Goal: Transaction & Acquisition: Purchase product/service

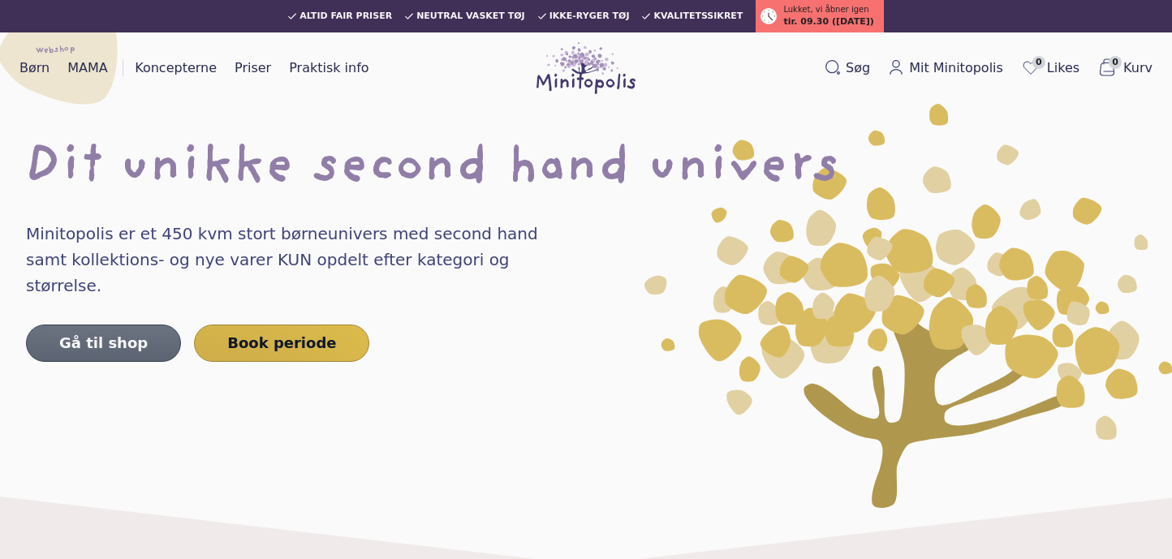
click at [125, 325] on link "Gå til shop" at bounding box center [103, 343] width 155 height 37
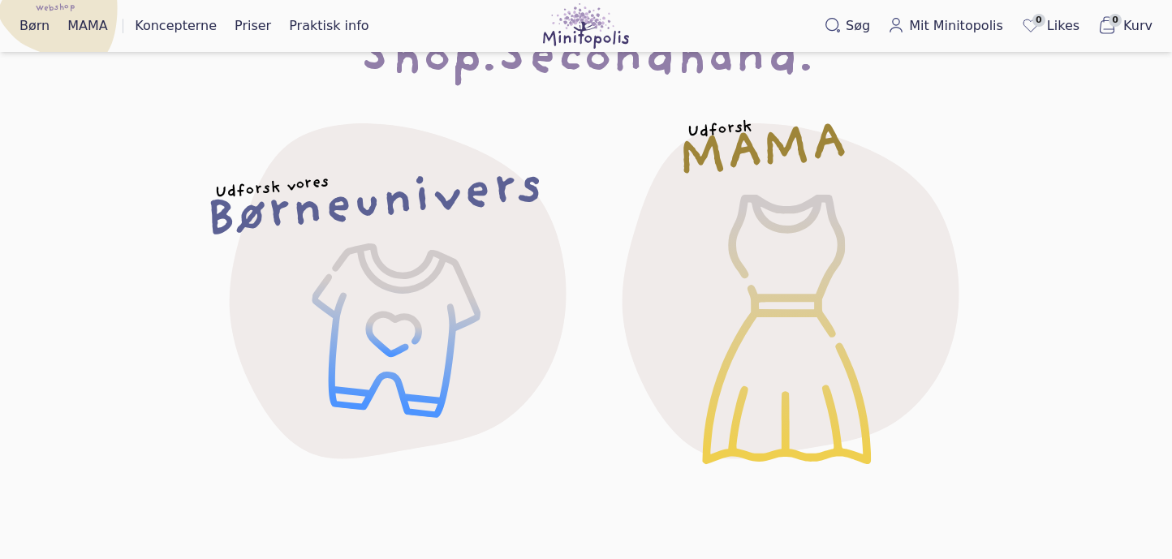
scroll to position [100, 0]
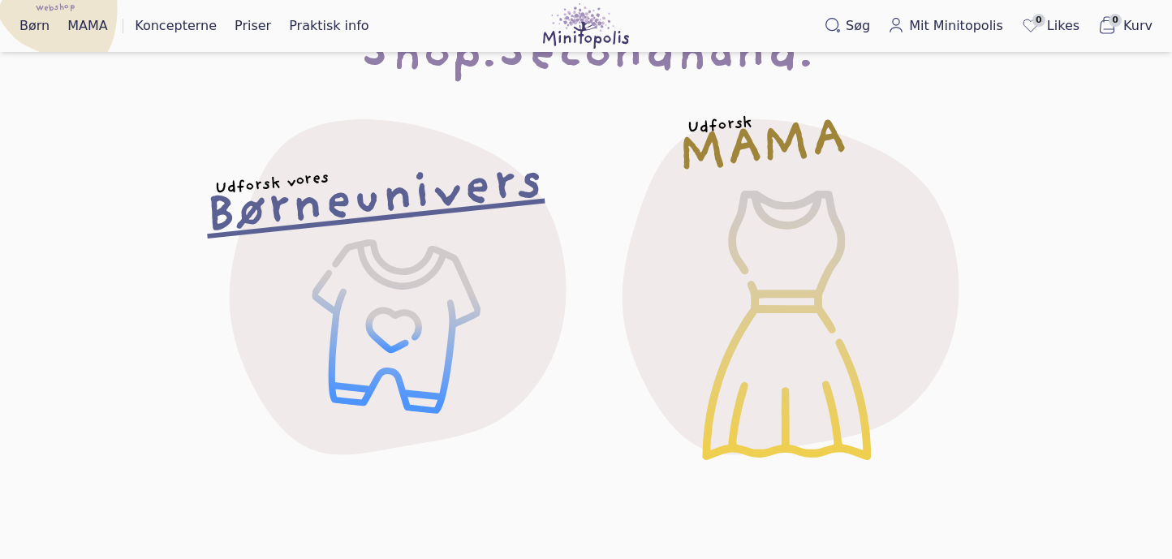
click at [321, 297] on div "Udforsk vores Børneunivers" at bounding box center [389, 285] width 446 height 446
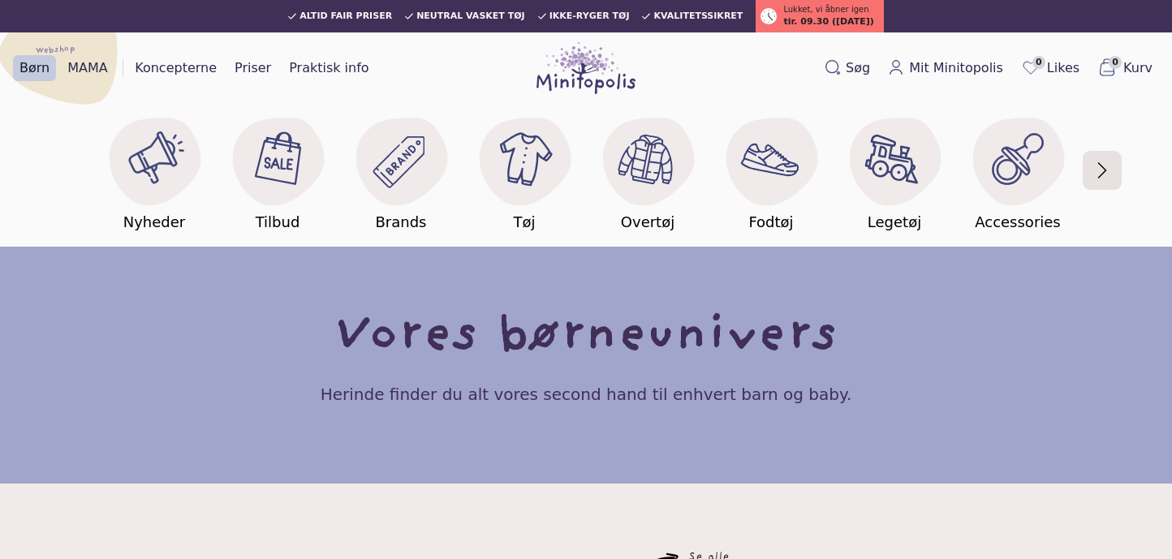
click at [1112, 167] on button "button" at bounding box center [1102, 170] width 34 height 95
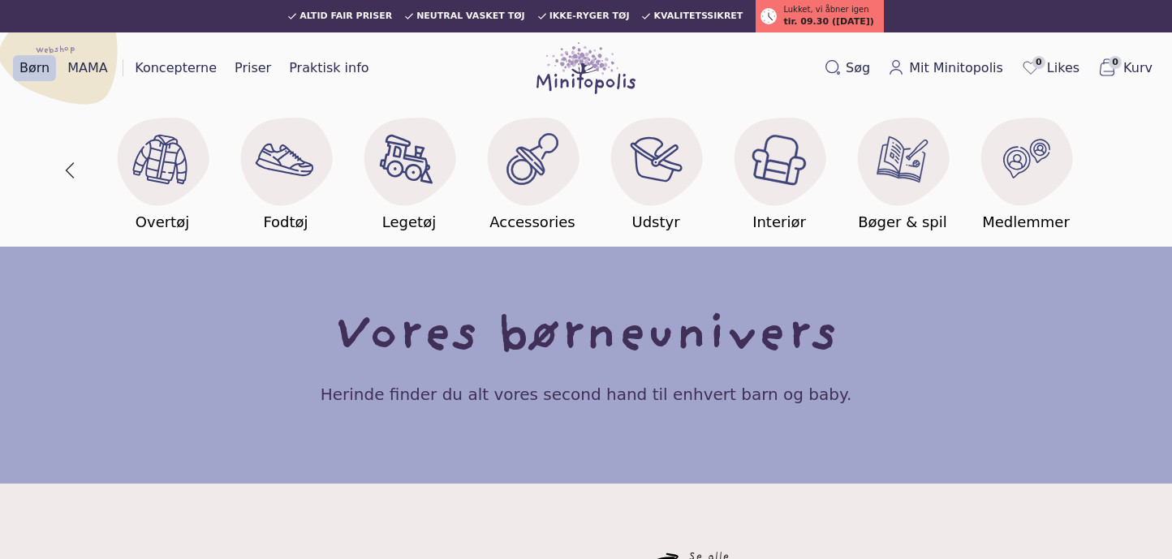
scroll to position [0, 493]
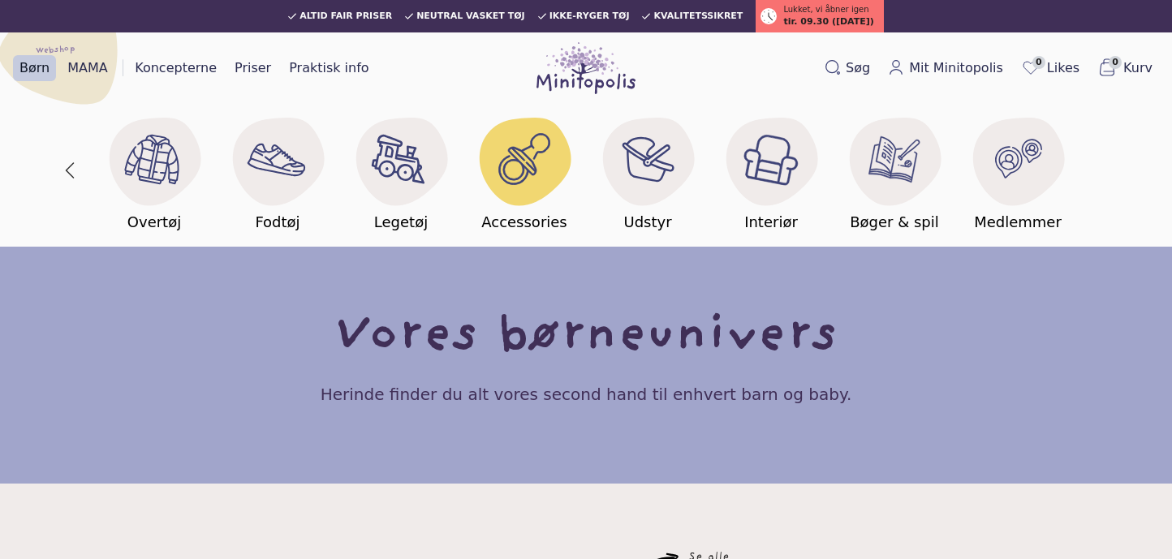
click at [523, 162] on image at bounding box center [524, 159] width 52 height 52
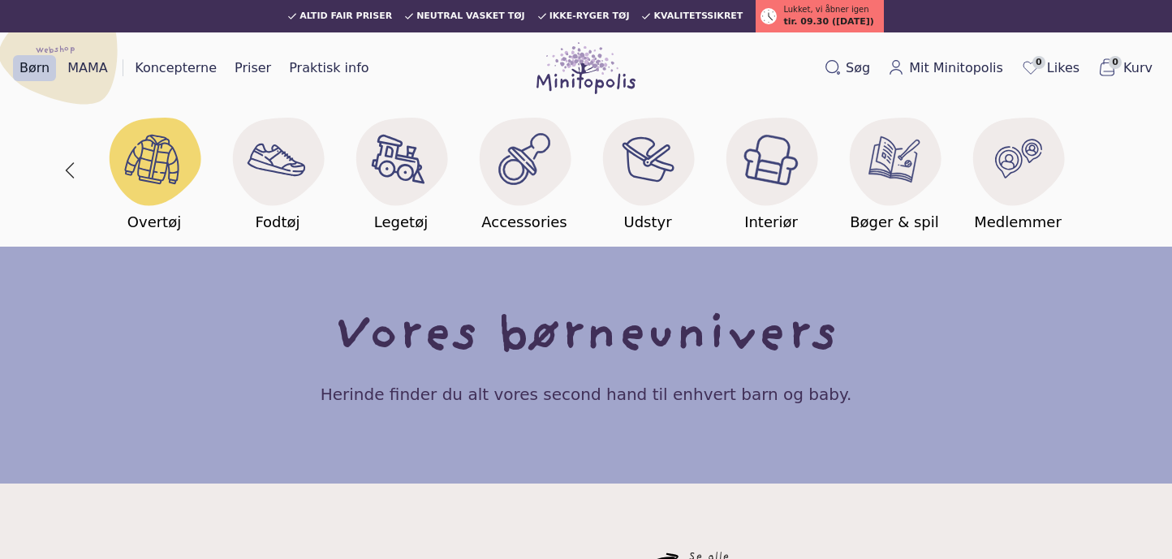
click at [140, 170] on image at bounding box center [154, 158] width 62 height 62
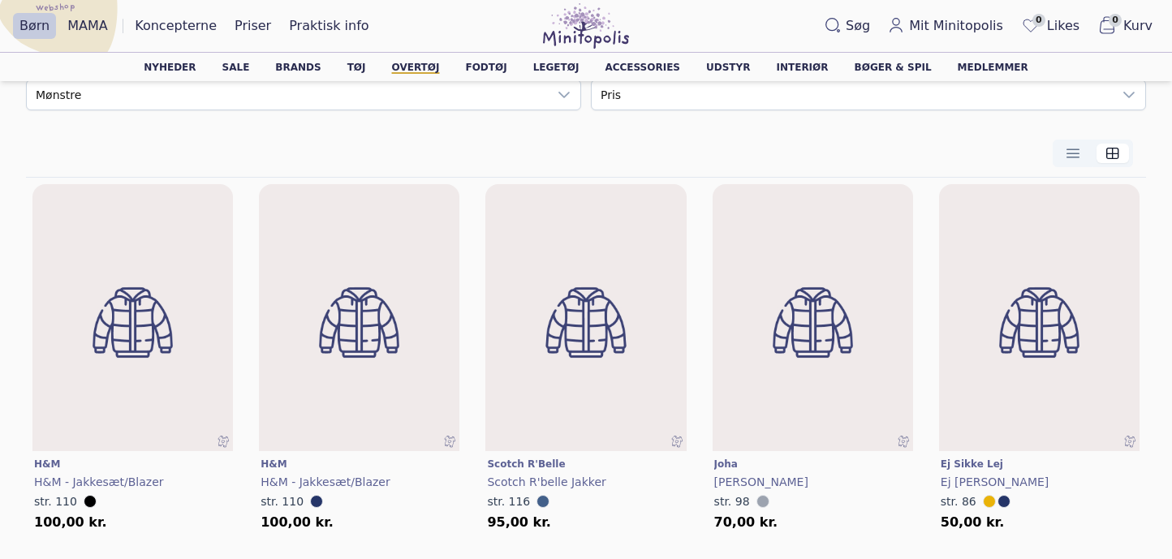
scroll to position [322, 0]
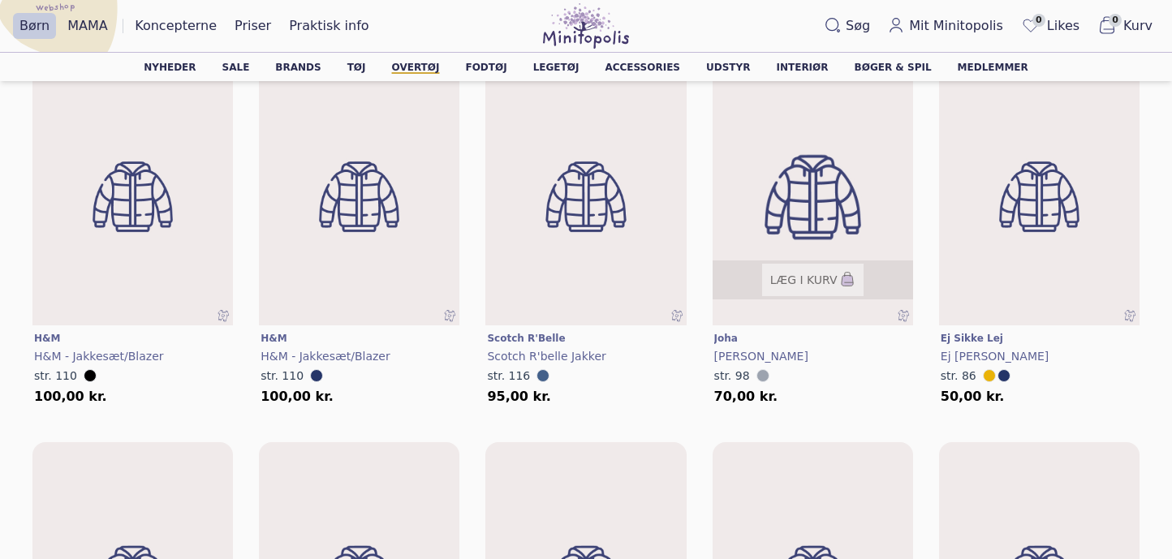
click at [810, 208] on img at bounding box center [812, 197] width 241 height 321
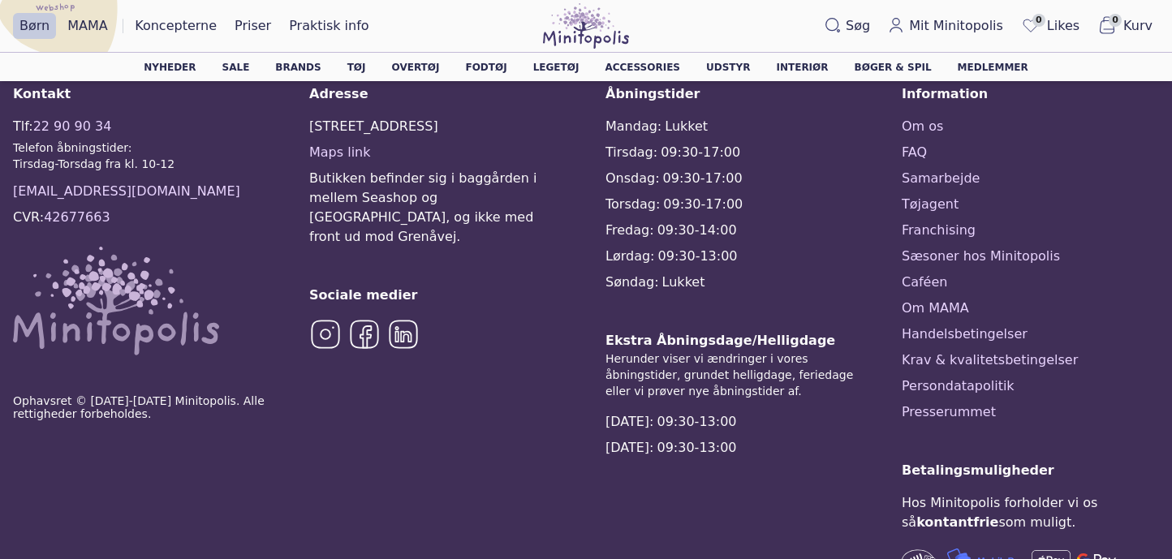
scroll to position [1534, 0]
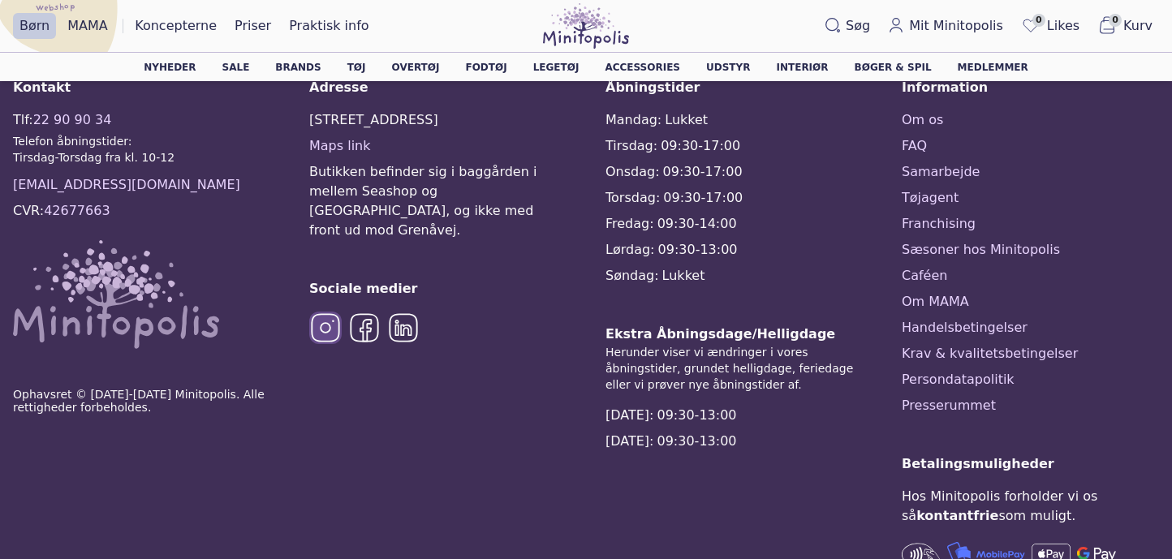
click at [322, 312] on img at bounding box center [325, 328] width 32 height 32
